Goal: Task Accomplishment & Management: Use online tool/utility

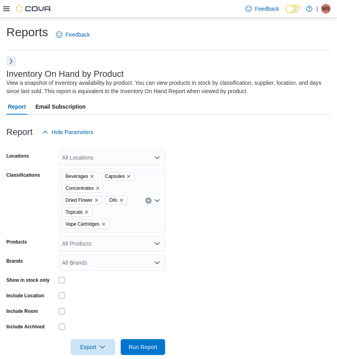
click at [104, 224] on icon "Remove Vape Cartridges from selection in this group" at bounding box center [103, 223] width 5 height 5
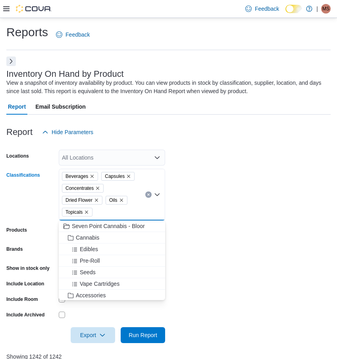
click at [86, 211] on icon "Remove Topicals from selection in this group" at bounding box center [86, 211] width 3 height 3
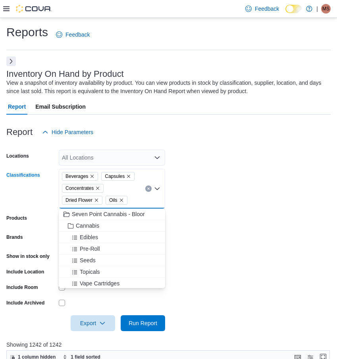
click at [96, 201] on icon "Remove Dried Flower from selection in this group" at bounding box center [96, 199] width 3 height 3
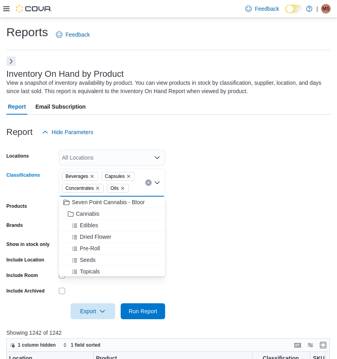
click at [125, 188] on icon "Remove Oils from selection in this group" at bounding box center [122, 188] width 5 height 5
click at [98, 187] on icon "Remove Concentrates from selection in this group" at bounding box center [97, 188] width 5 height 5
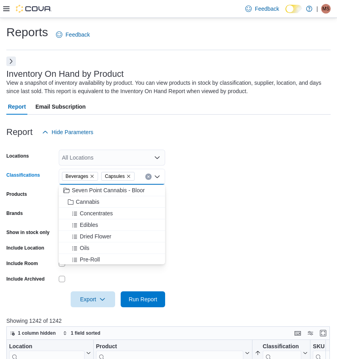
click at [91, 171] on div "Beverages Capsules Combo box. Selected. [GEOGRAPHIC_DATA], [GEOGRAPHIC_DATA]. P…" at bounding box center [112, 177] width 107 height 16
click at [93, 177] on icon "Remove Beverages from selection in this group" at bounding box center [92, 176] width 3 height 3
click at [89, 176] on icon "Remove Capsules from selection in this group" at bounding box center [89, 176] width 5 height 5
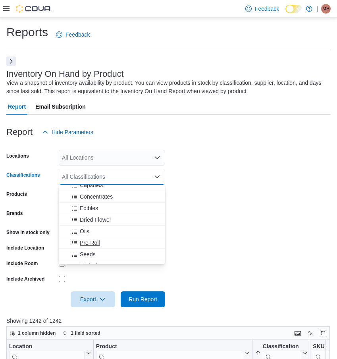
click at [81, 241] on span "Pre-Roll" at bounding box center [90, 243] width 20 height 8
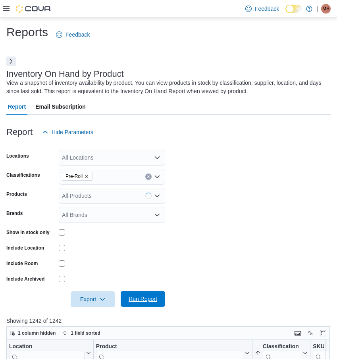
click at [152, 299] on span "Run Report" at bounding box center [143, 299] width 29 height 8
click at [92, 300] on span "Export" at bounding box center [93, 299] width 35 height 16
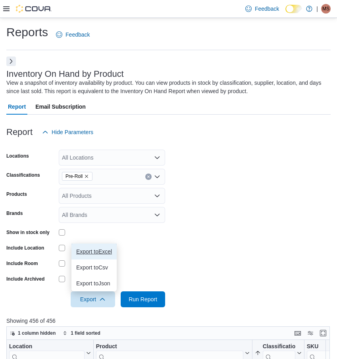
click at [99, 251] on span "Export to Excel" at bounding box center [94, 251] width 36 height 6
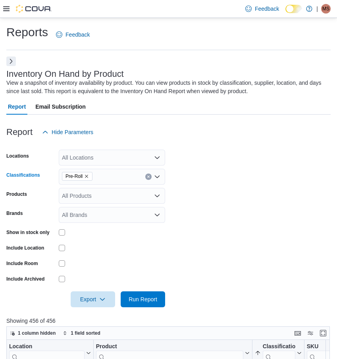
click at [88, 176] on icon "Remove Pre-Roll from selection in this group" at bounding box center [86, 176] width 5 height 5
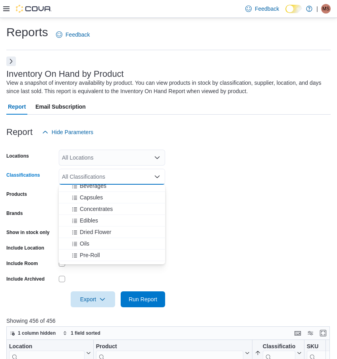
scroll to position [40, 0]
click at [93, 208] on span "Edibles" at bounding box center [89, 208] width 18 height 8
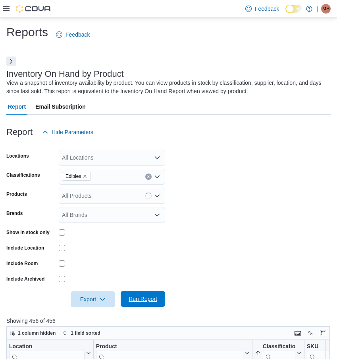
click at [133, 297] on span "Run Report" at bounding box center [143, 299] width 29 height 8
click at [93, 302] on span "Export" at bounding box center [93, 299] width 35 height 16
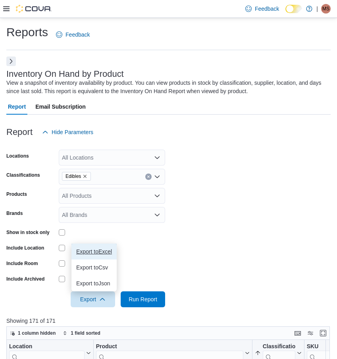
click at [103, 250] on span "Export to Excel" at bounding box center [94, 251] width 36 height 6
